Goal: Communication & Community: Share content

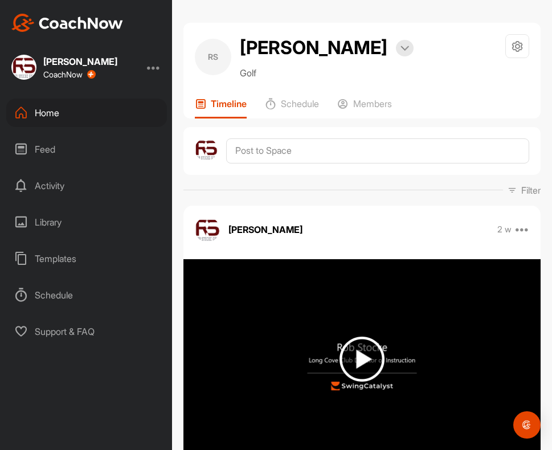
click at [54, 112] on div "Home" at bounding box center [86, 113] width 161 height 28
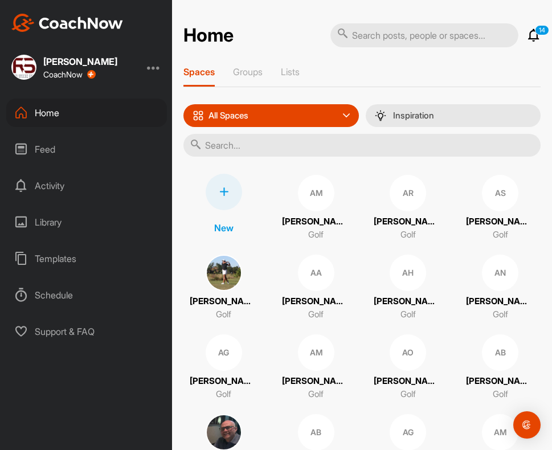
click at [262, 152] on input "text" at bounding box center [361, 145] width 357 height 23
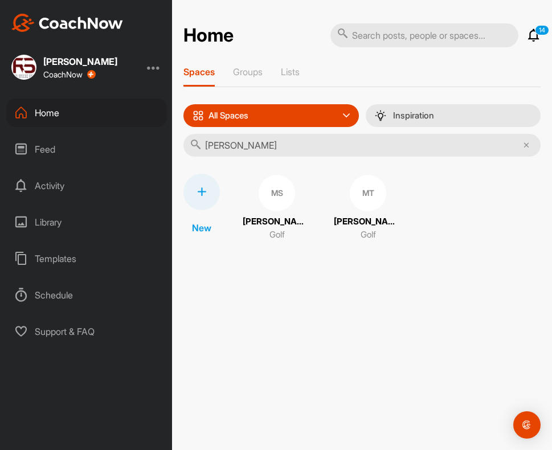
type input "[PERSON_NAME]"
click at [275, 189] on div "MS" at bounding box center [277, 193] width 36 height 36
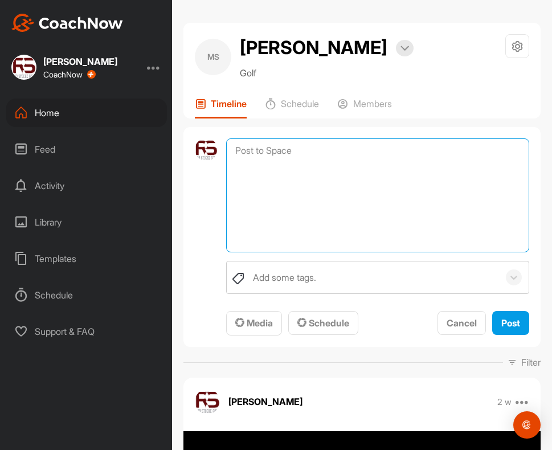
drag, startPoint x: 256, startPoint y: 183, endPoint x: 254, endPoint y: 191, distance: 8.8
click at [256, 182] on textarea at bounding box center [377, 195] width 303 height 114
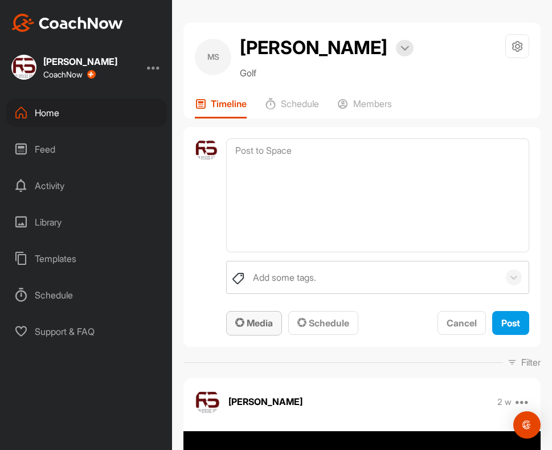
click at [254, 329] on span "Media" at bounding box center [254, 322] width 38 height 11
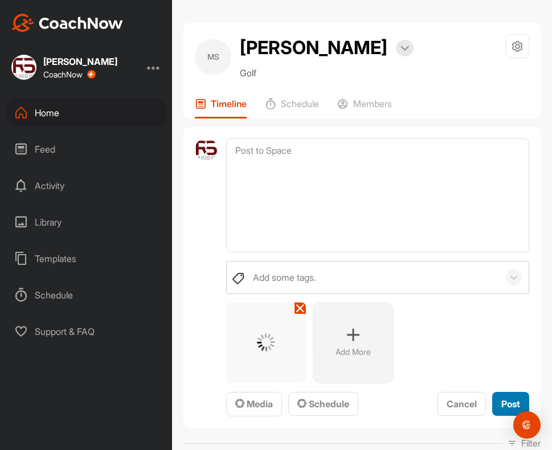
click at [492, 417] on button "Post" at bounding box center [510, 404] width 37 height 25
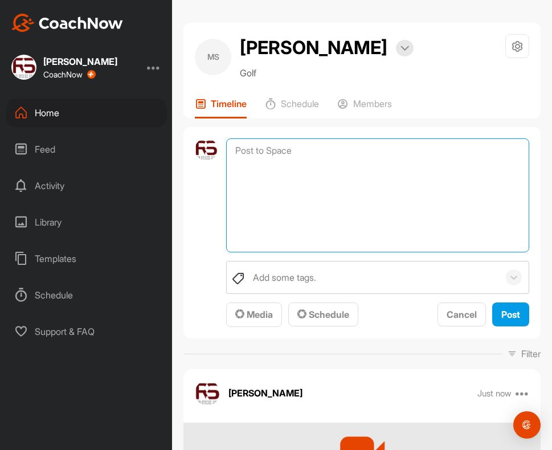
drag, startPoint x: 309, startPoint y: 182, endPoint x: 268, endPoint y: 238, distance: 69.3
click at [309, 182] on textarea at bounding box center [377, 195] width 303 height 114
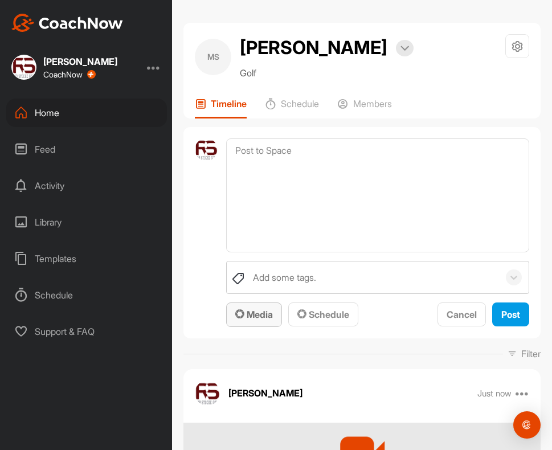
click at [252, 320] on span "Media" at bounding box center [254, 314] width 38 height 11
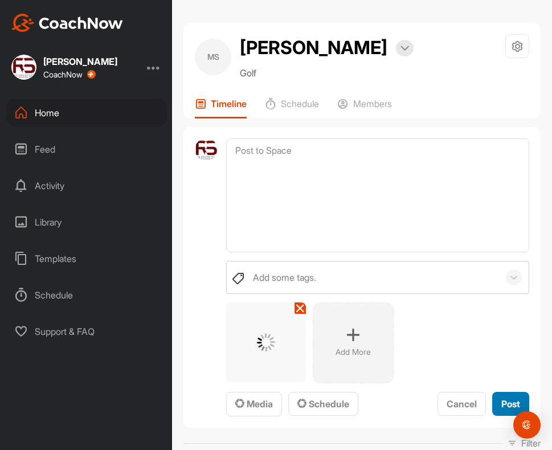
click at [501, 410] on span "Post" at bounding box center [510, 403] width 19 height 11
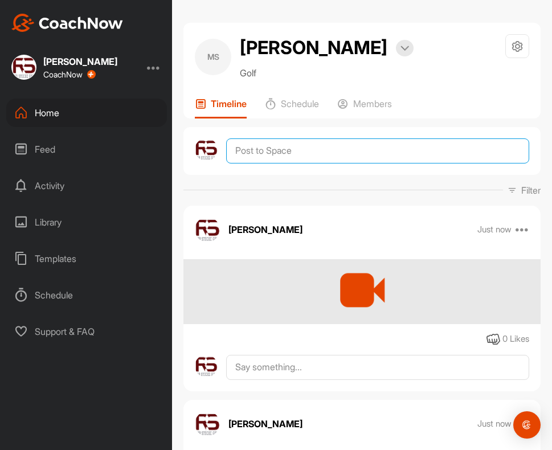
click at [292, 164] on textarea at bounding box center [377, 150] width 303 height 25
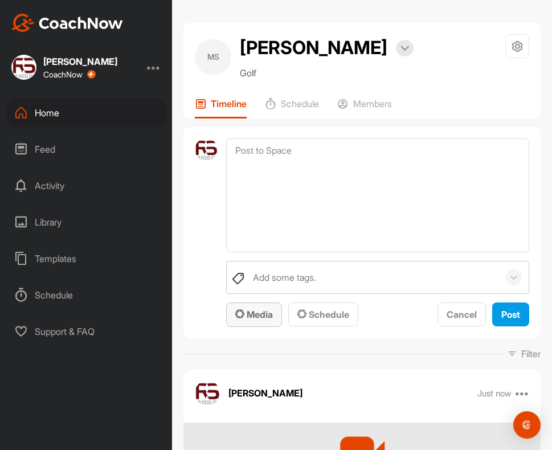
click at [264, 320] on span "Media" at bounding box center [254, 314] width 38 height 11
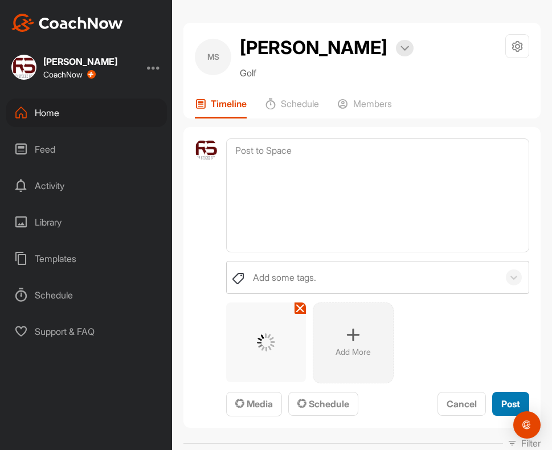
click at [502, 410] on span "Post" at bounding box center [510, 403] width 19 height 11
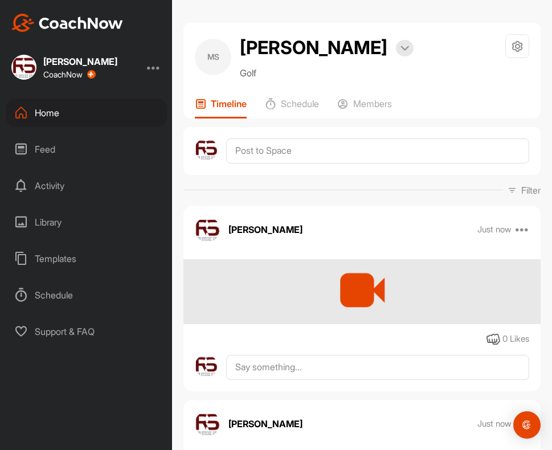
click at [46, 97] on div "[PERSON_NAME] CoachNow Home Feed Activity Library Templates Schedule Support & …" at bounding box center [86, 225] width 172 height 450
click at [42, 111] on div "Home" at bounding box center [86, 113] width 161 height 28
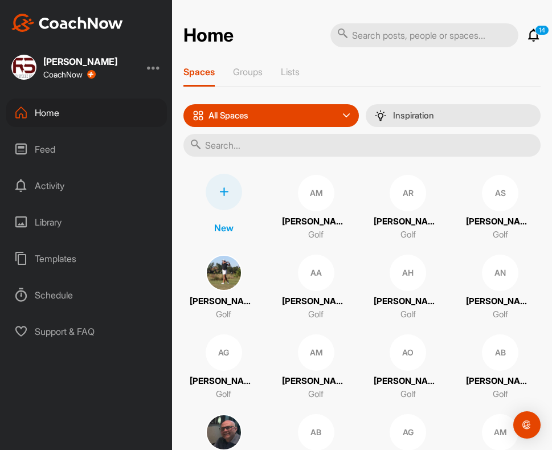
click at [241, 143] on input "text" at bounding box center [361, 145] width 357 height 23
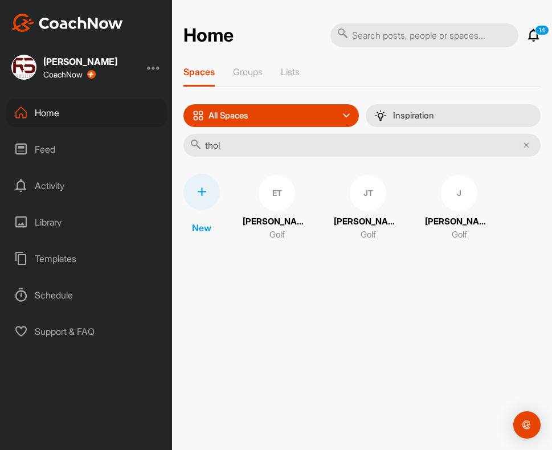
type input "thol"
click at [441, 196] on div "J" at bounding box center [459, 193] width 36 height 36
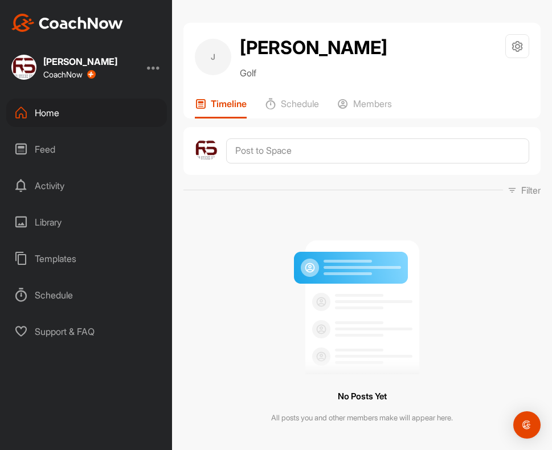
click at [56, 114] on div "Home" at bounding box center [86, 113] width 161 height 28
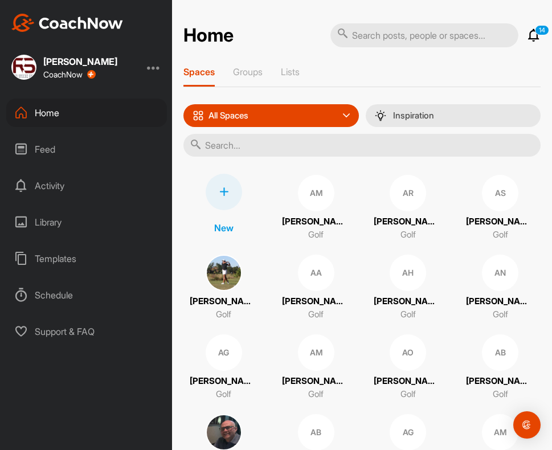
click at [337, 148] on input "text" at bounding box center [361, 145] width 357 height 23
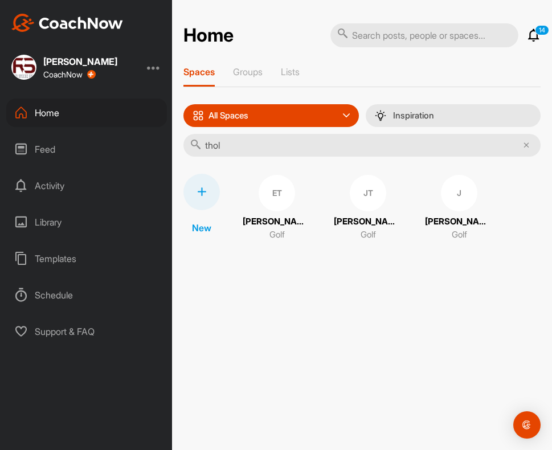
type input "thol"
click at [351, 194] on div "JT" at bounding box center [368, 193] width 36 height 36
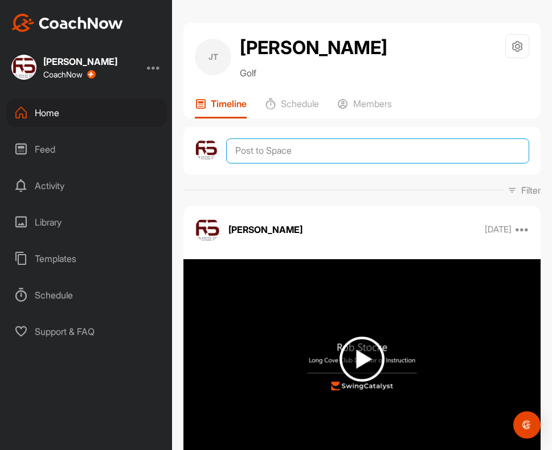
click at [288, 148] on textarea at bounding box center [377, 150] width 303 height 25
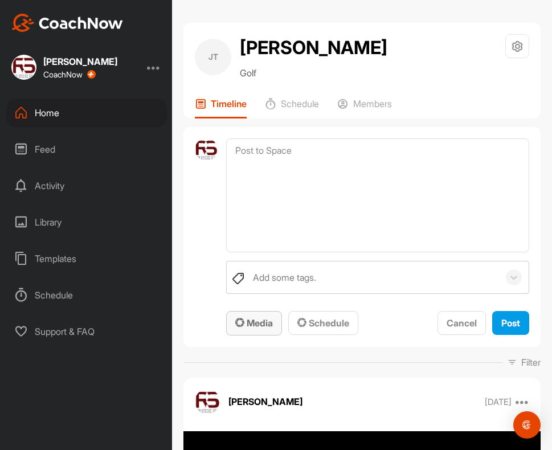
click at [251, 316] on button "Media" at bounding box center [254, 323] width 56 height 25
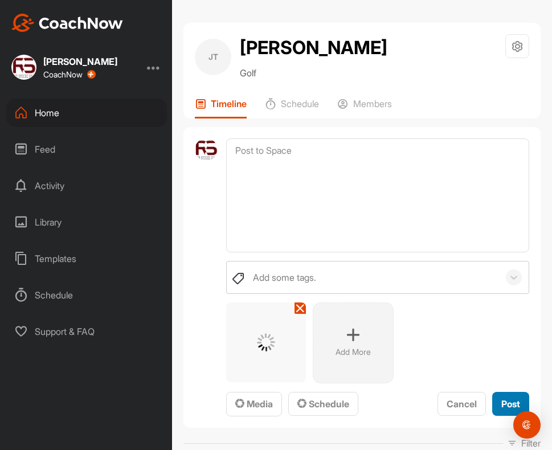
drag, startPoint x: 496, startPoint y: 402, endPoint x: 488, endPoint y: 385, distance: 18.6
click at [501, 401] on span "Post" at bounding box center [510, 403] width 19 height 11
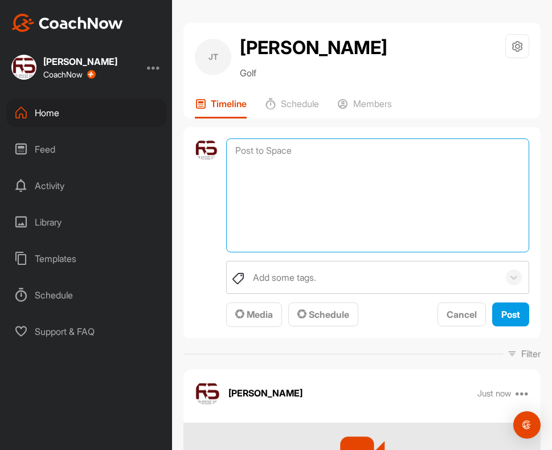
click at [259, 154] on textarea at bounding box center [377, 195] width 303 height 114
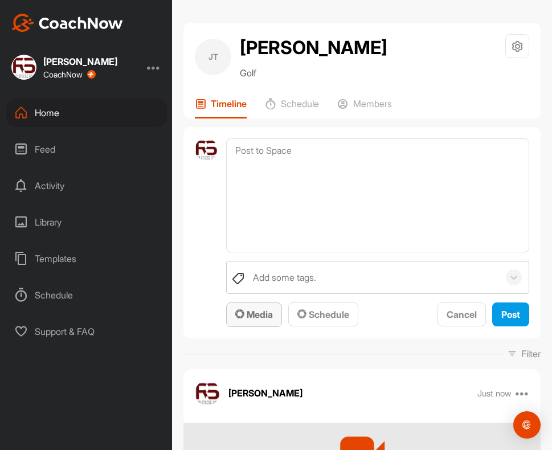
click at [247, 310] on span "Media" at bounding box center [254, 314] width 38 height 11
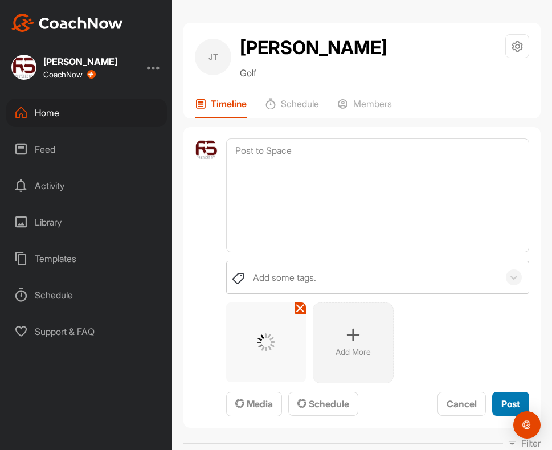
drag, startPoint x: 503, startPoint y: 398, endPoint x: 491, endPoint y: 384, distance: 19.0
click at [503, 398] on span "Post" at bounding box center [510, 403] width 19 height 11
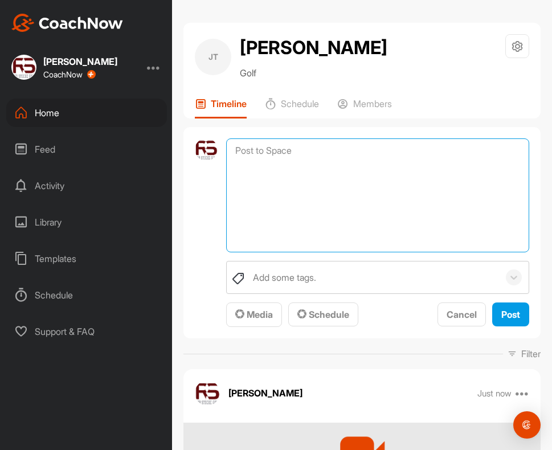
click at [268, 148] on textarea at bounding box center [377, 195] width 303 height 114
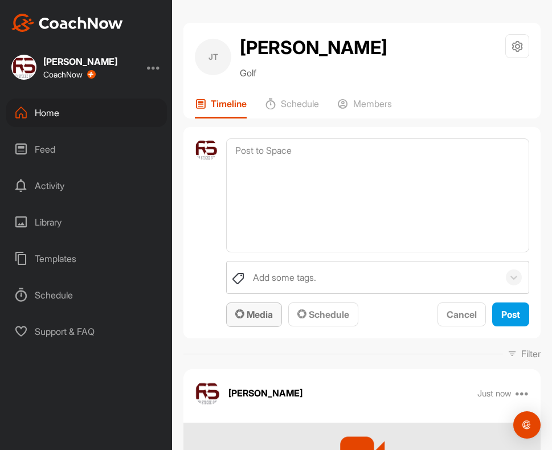
click at [250, 312] on span "Media" at bounding box center [254, 314] width 38 height 11
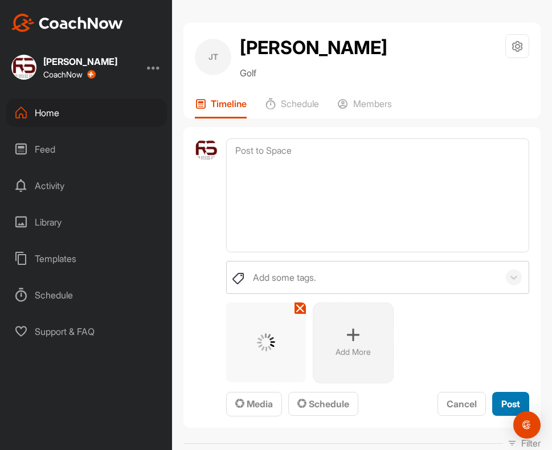
drag, startPoint x: 496, startPoint y: 401, endPoint x: 448, endPoint y: 333, distance: 83.5
click at [501, 399] on span "Post" at bounding box center [510, 403] width 19 height 11
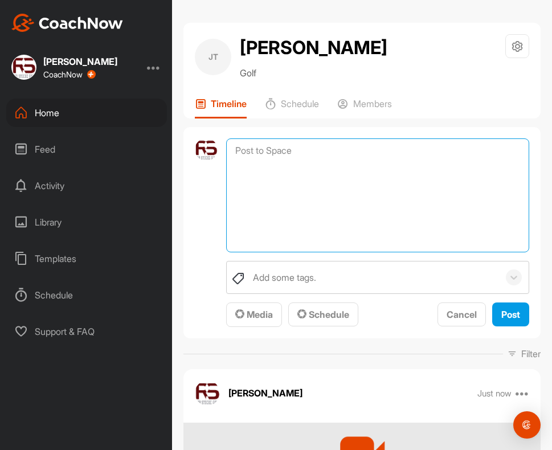
drag, startPoint x: 285, startPoint y: 155, endPoint x: 268, endPoint y: 203, distance: 51.4
click at [284, 156] on textarea at bounding box center [377, 195] width 303 height 114
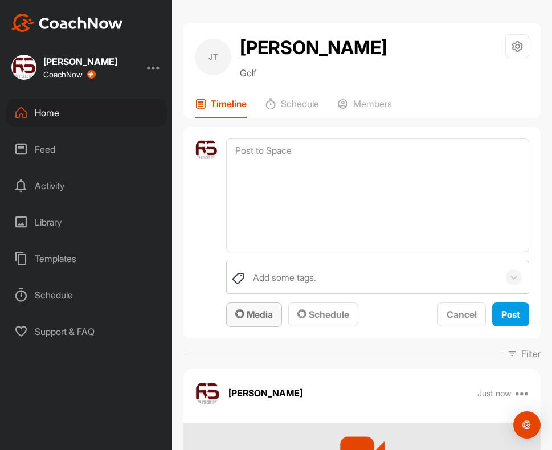
click at [258, 308] on div "Media" at bounding box center [254, 315] width 38 height 14
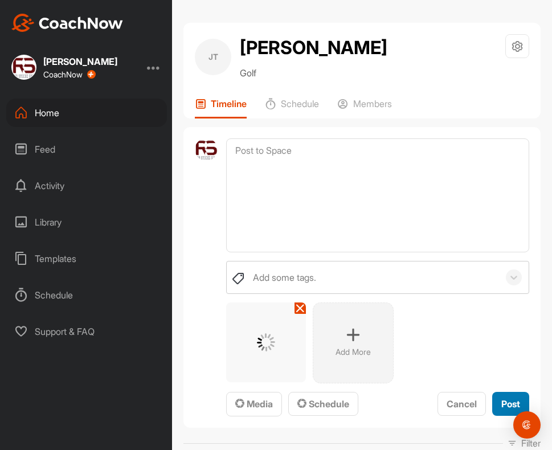
drag, startPoint x: 492, startPoint y: 403, endPoint x: 456, endPoint y: 369, distance: 49.2
click at [501, 400] on span "Post" at bounding box center [510, 403] width 19 height 11
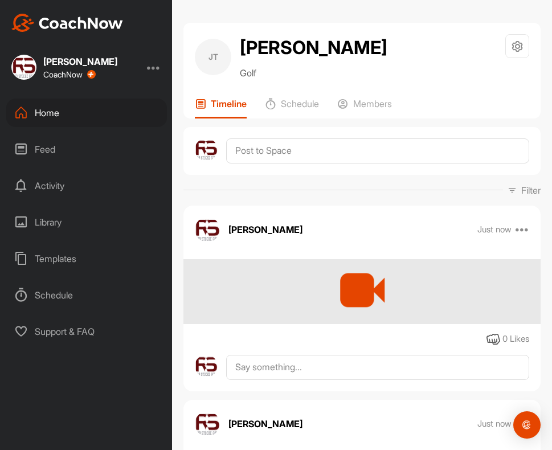
click at [47, 113] on div "Home" at bounding box center [86, 113] width 161 height 28
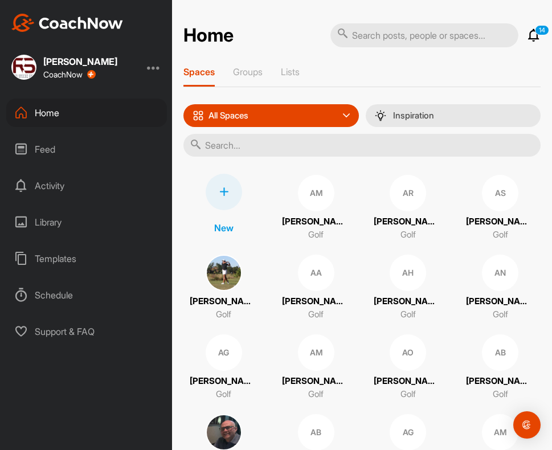
click at [237, 145] on input "text" at bounding box center [361, 145] width 357 height 23
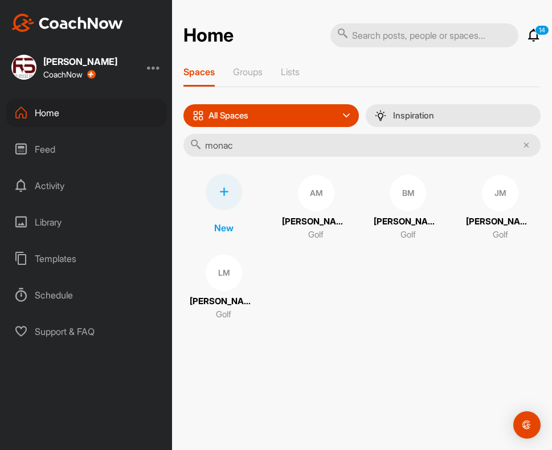
type input "monac"
click at [221, 275] on div "LM" at bounding box center [224, 273] width 36 height 36
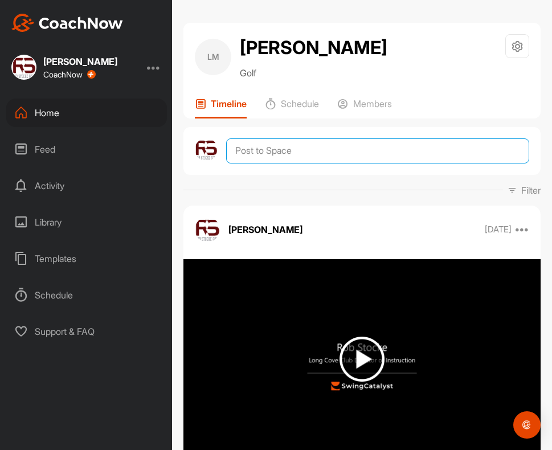
click at [272, 154] on textarea at bounding box center [377, 150] width 303 height 25
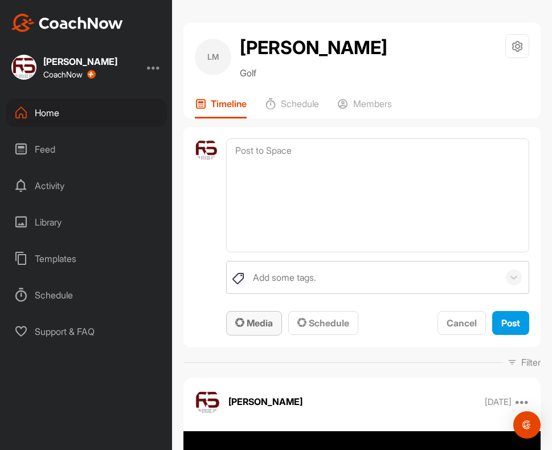
click at [248, 324] on span "Media" at bounding box center [254, 322] width 38 height 11
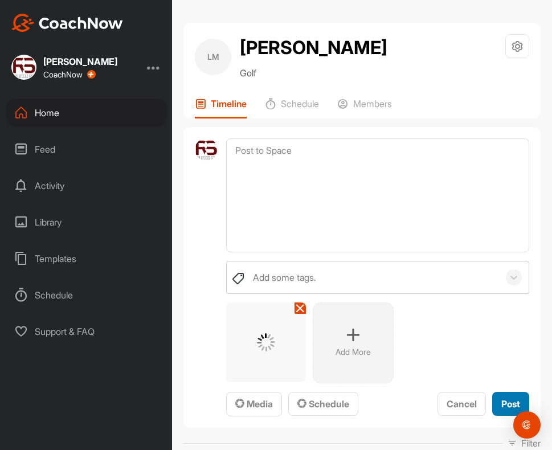
drag, startPoint x: 499, startPoint y: 403, endPoint x: 456, endPoint y: 339, distance: 77.3
click at [501, 397] on div "Post" at bounding box center [510, 404] width 19 height 14
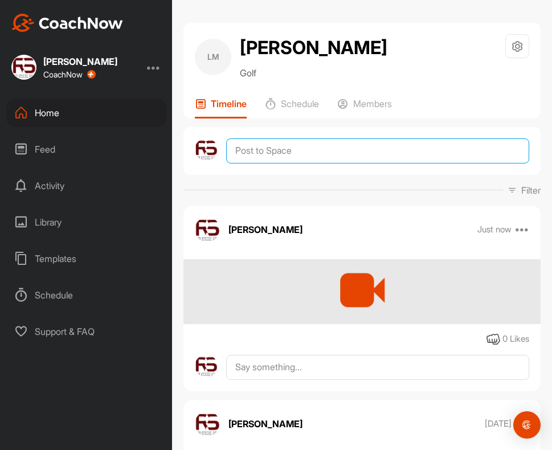
click at [273, 144] on textarea at bounding box center [377, 150] width 303 height 25
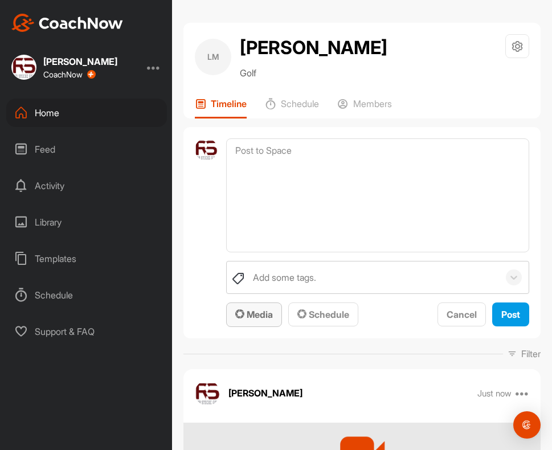
click at [247, 311] on span "Media" at bounding box center [254, 314] width 38 height 11
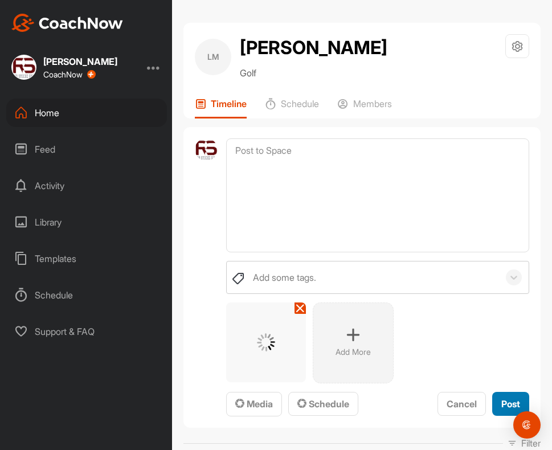
click at [501, 409] on span "Post" at bounding box center [510, 403] width 19 height 11
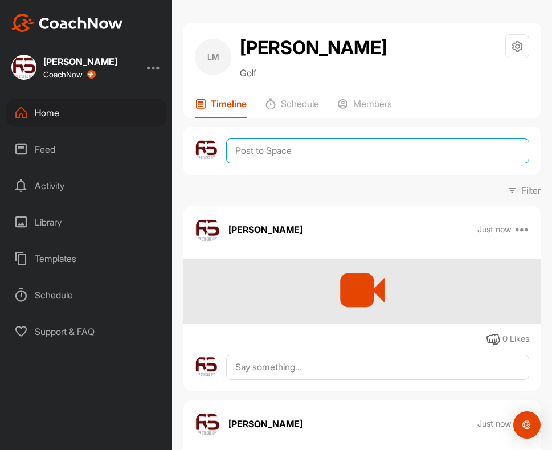
click at [255, 153] on textarea at bounding box center [377, 150] width 303 height 25
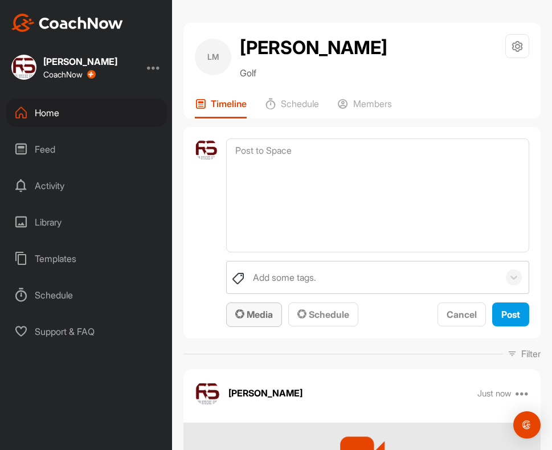
click at [248, 312] on span "Media" at bounding box center [254, 314] width 38 height 11
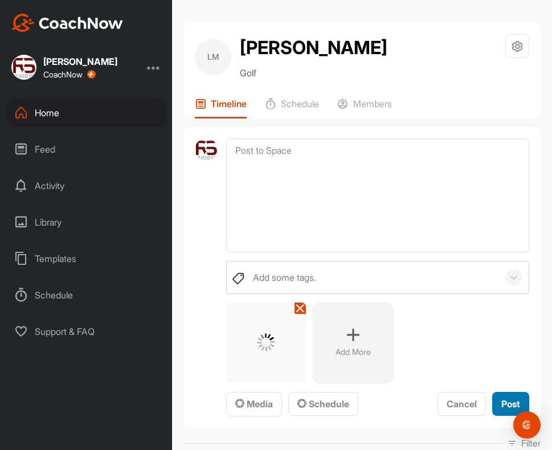
click at [501, 403] on span "Post" at bounding box center [510, 403] width 19 height 11
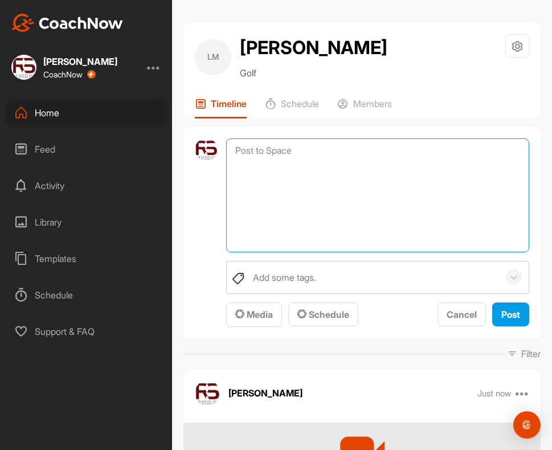
click at [279, 148] on textarea at bounding box center [377, 195] width 303 height 114
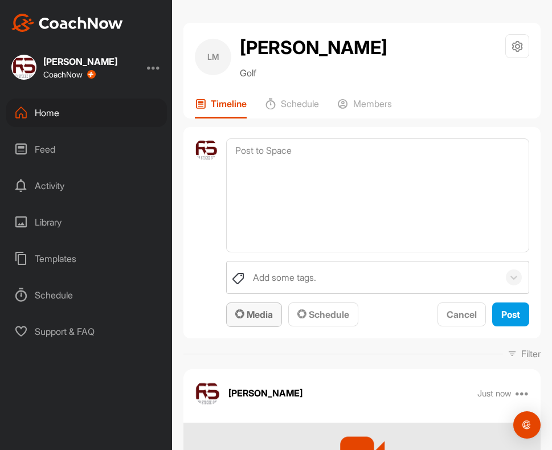
click at [257, 326] on div "Media Schedule" at bounding box center [292, 315] width 132 height 25
click at [255, 321] on div "Media" at bounding box center [254, 315] width 38 height 14
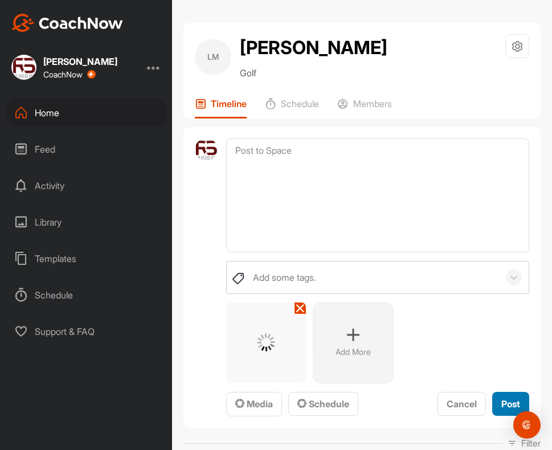
click at [501, 405] on span "Post" at bounding box center [510, 403] width 19 height 11
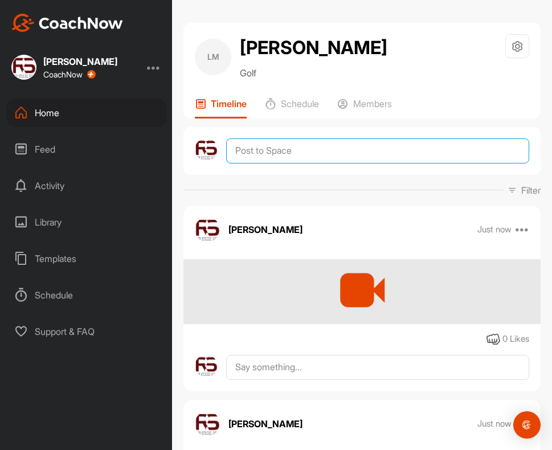
click at [241, 141] on textarea at bounding box center [377, 150] width 303 height 25
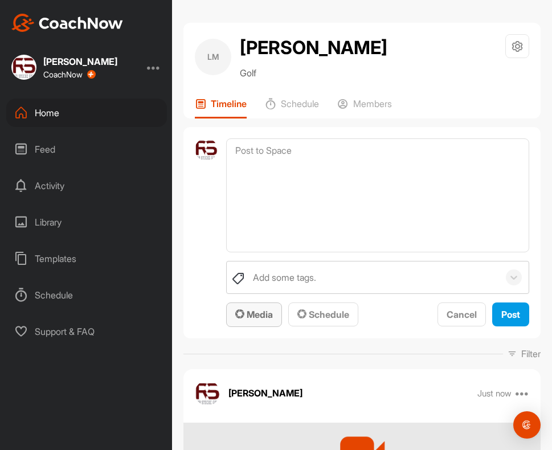
click at [242, 318] on icon "button" at bounding box center [239, 313] width 9 height 9
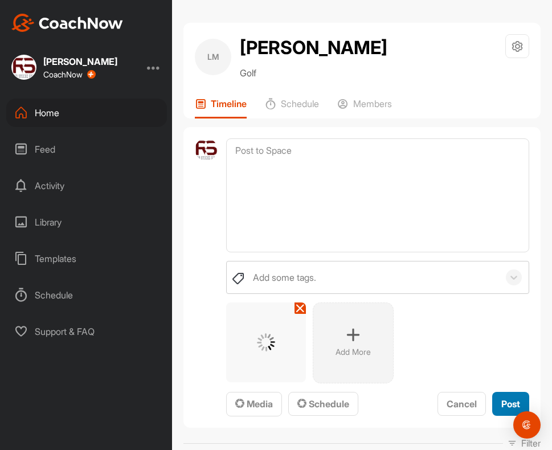
click at [501, 402] on span "Post" at bounding box center [510, 403] width 19 height 11
